Goal: Transaction & Acquisition: Purchase product/service

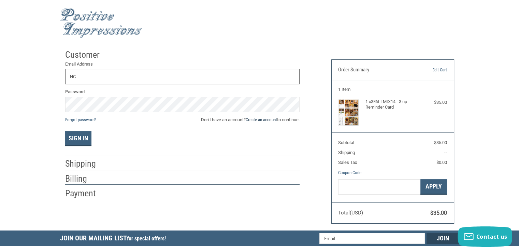
type input "[EMAIL_ADDRESS][DOMAIN_NAME]"
click at [259, 120] on link "Create an account" at bounding box center [261, 119] width 31 height 5
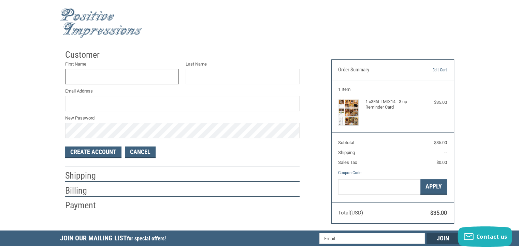
click at [123, 82] on input "First Name" at bounding box center [122, 76] width 114 height 15
type input "[PERSON_NAME]"
type input "[EMAIL_ADDRESS][DOMAIN_NAME]"
drag, startPoint x: 98, startPoint y: 153, endPoint x: 181, endPoint y: 146, distance: 83.3
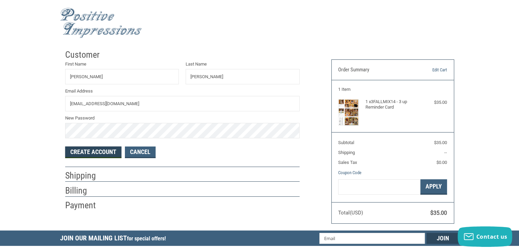
click at [98, 153] on button "Create Account" at bounding box center [93, 153] width 56 height 12
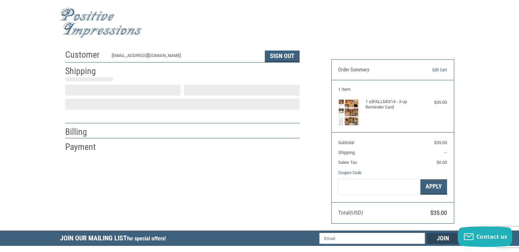
select select "US"
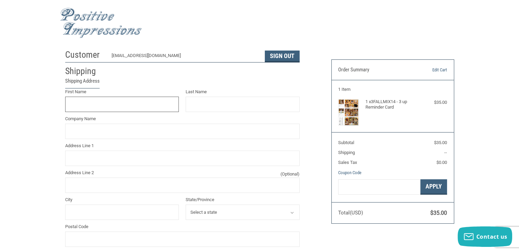
scroll to position [12, 0]
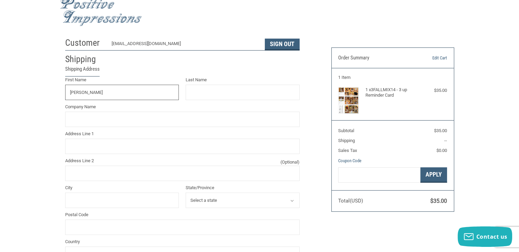
type input "[PERSON_NAME]"
type input "NORTH COUNTY VETERINARY CLINIC"
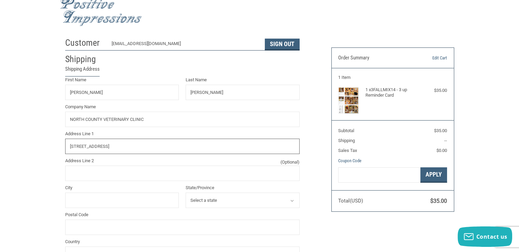
type input "[STREET_ADDRESS]"
type input "GREENFIELD"
select select "MA"
click at [95, 223] on input "Postal Code" at bounding box center [182, 227] width 235 height 15
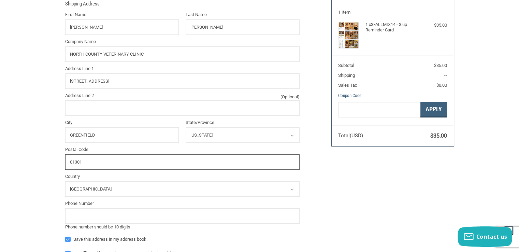
scroll to position [80, 0]
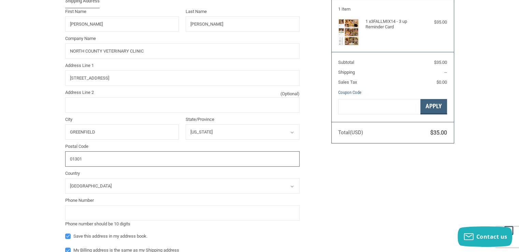
type input "01301"
click at [94, 212] on input "tel" at bounding box center [182, 212] width 235 height 15
type input "4137738560"
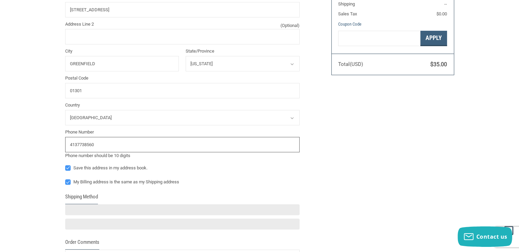
scroll to position [183, 0]
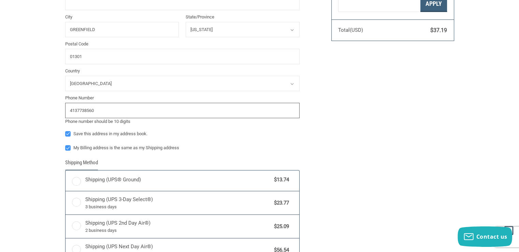
radio input "true"
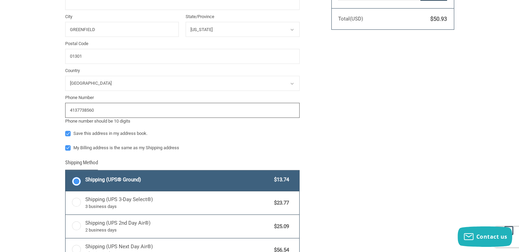
scroll to position [228, 0]
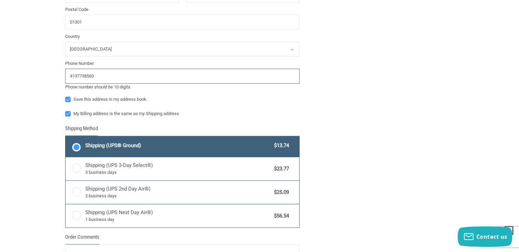
click at [112, 74] on input "4137738560" at bounding box center [182, 76] width 235 height 15
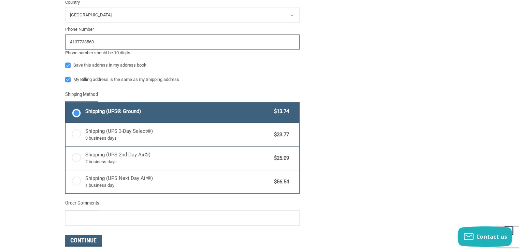
scroll to position [262, 0]
type input "4137738560"
click at [254, 110] on span "Shipping (UPS® Ground)" at bounding box center [178, 112] width 186 height 8
click at [66, 103] on input "Shipping (UPS® Ground) $13.74" at bounding box center [66, 103] width 0 height 0
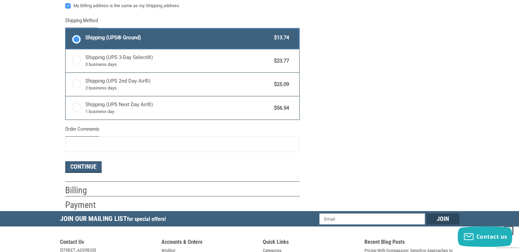
scroll to position [342, 0]
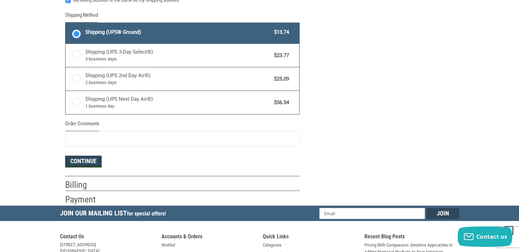
click at [95, 161] on button "Continue" at bounding box center [83, 162] width 37 height 12
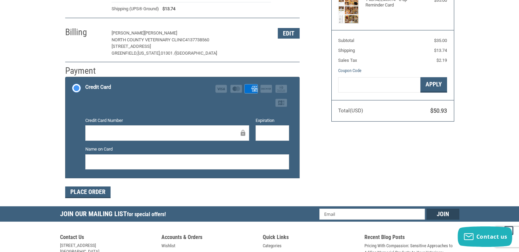
scroll to position [102, 0]
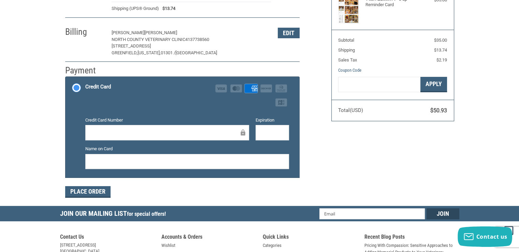
click at [358, 175] on div "Customer [EMAIL_ADDRESS][DOMAIN_NAME] Sign Out Shipping [PERSON_NAME] [GEOGRAPH…" at bounding box center [260, 75] width 400 height 262
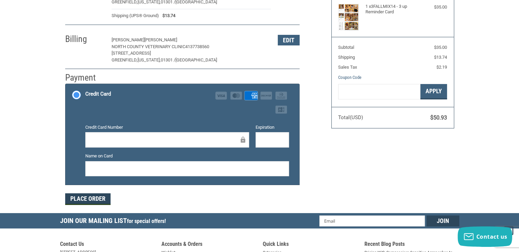
scroll to position [137, 0]
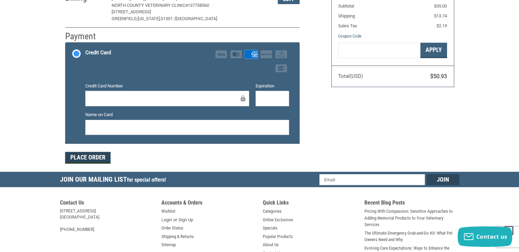
click at [89, 158] on button "Place Order" at bounding box center [87, 158] width 45 height 12
